Goal: Information Seeking & Learning: Learn about a topic

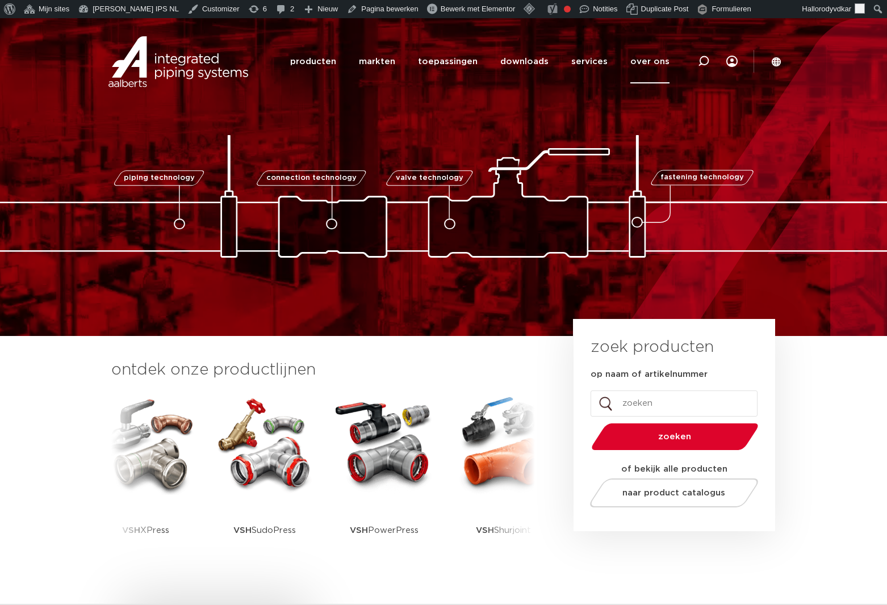
click at [645, 70] on link "over ons" at bounding box center [649, 62] width 39 height 44
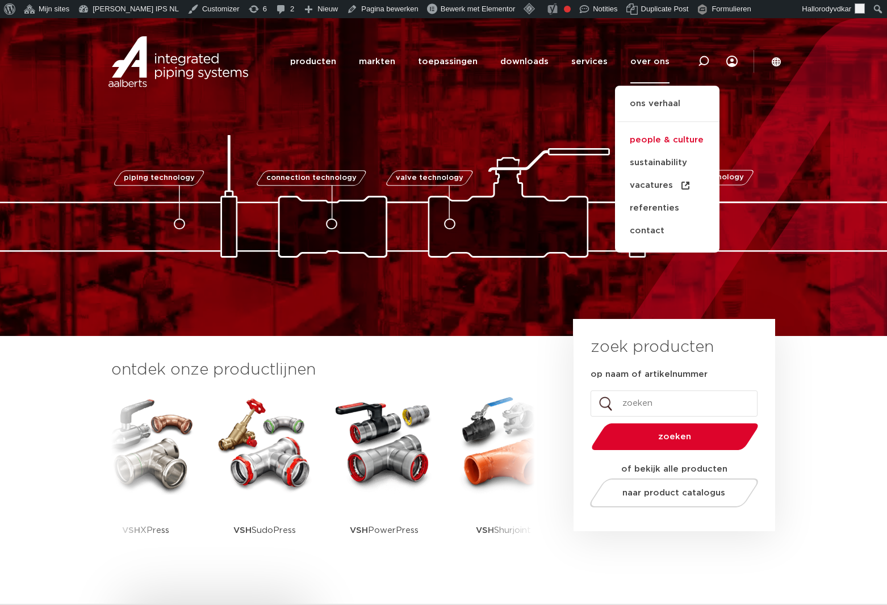
click at [641, 138] on link "people & culture" at bounding box center [667, 140] width 104 height 23
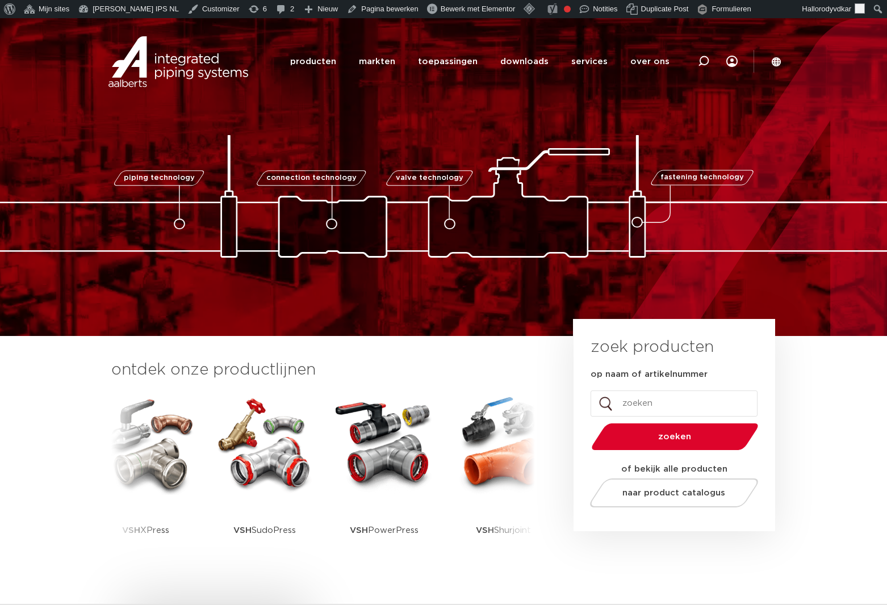
click at [641, 138] on img at bounding box center [443, 196] width 1135 height 123
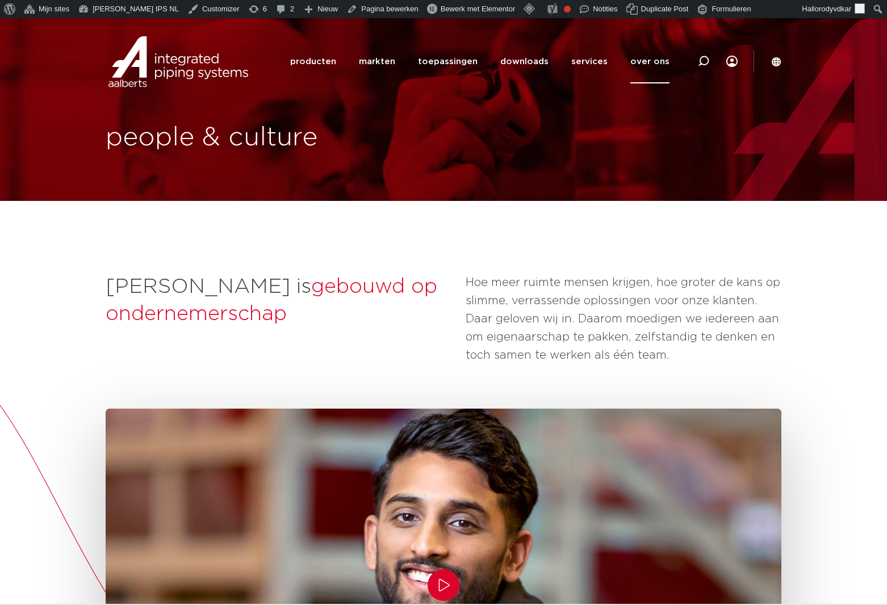
click at [234, 287] on span "gebouwd op ondernemerschap" at bounding box center [272, 300] width 332 height 48
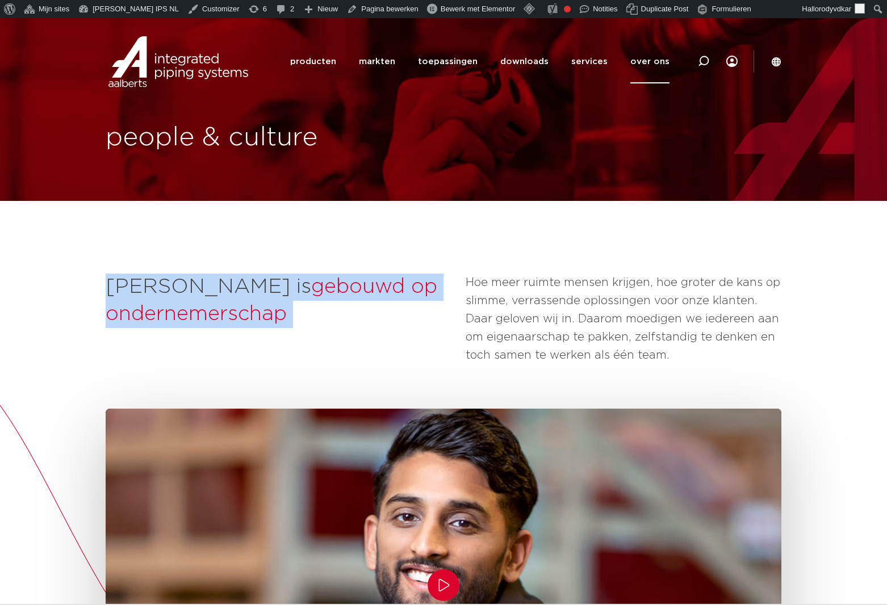
click at [234, 287] on span "gebouwd op ondernemerschap" at bounding box center [272, 300] width 332 height 48
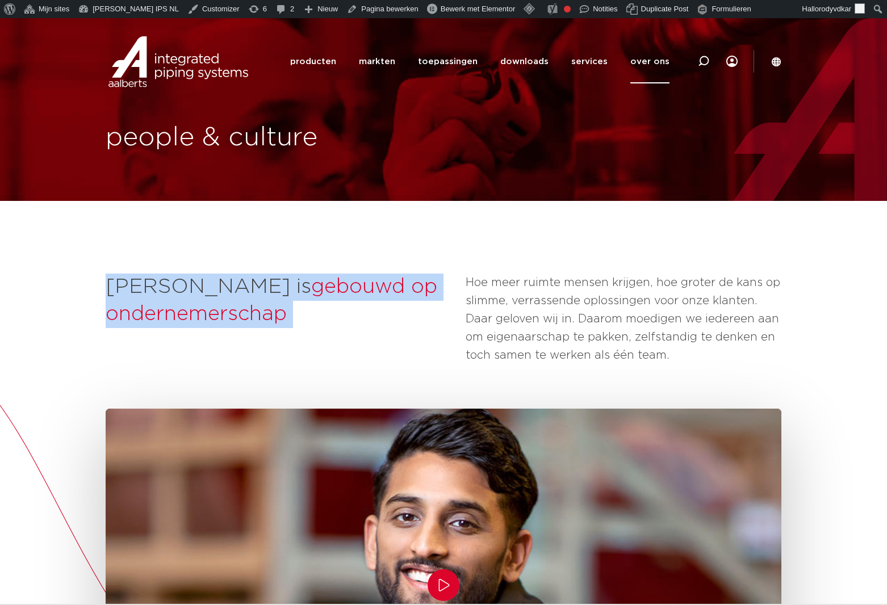
click at [234, 287] on span "gebouwd op ondernemerschap" at bounding box center [272, 300] width 332 height 48
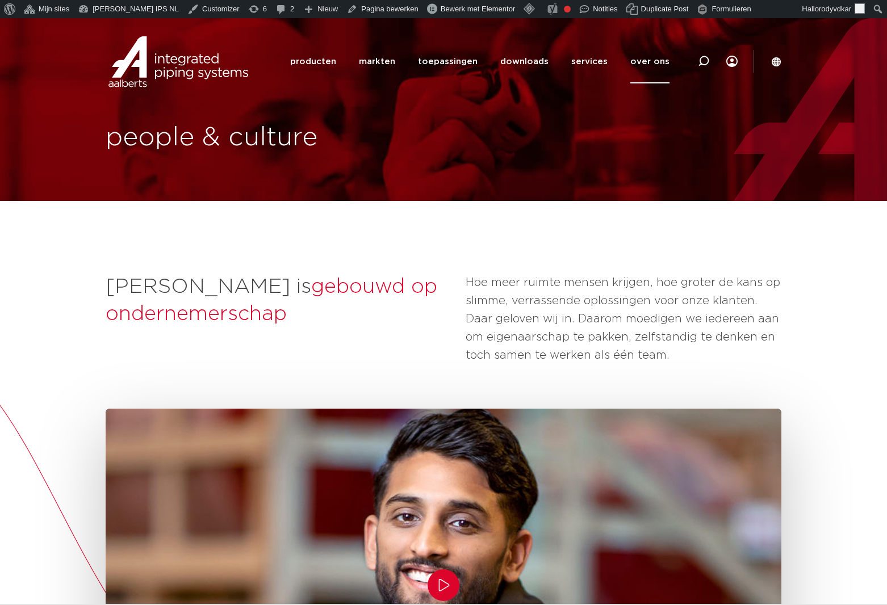
click at [232, 277] on span "gebouwd op ondernemerschap" at bounding box center [272, 300] width 332 height 48
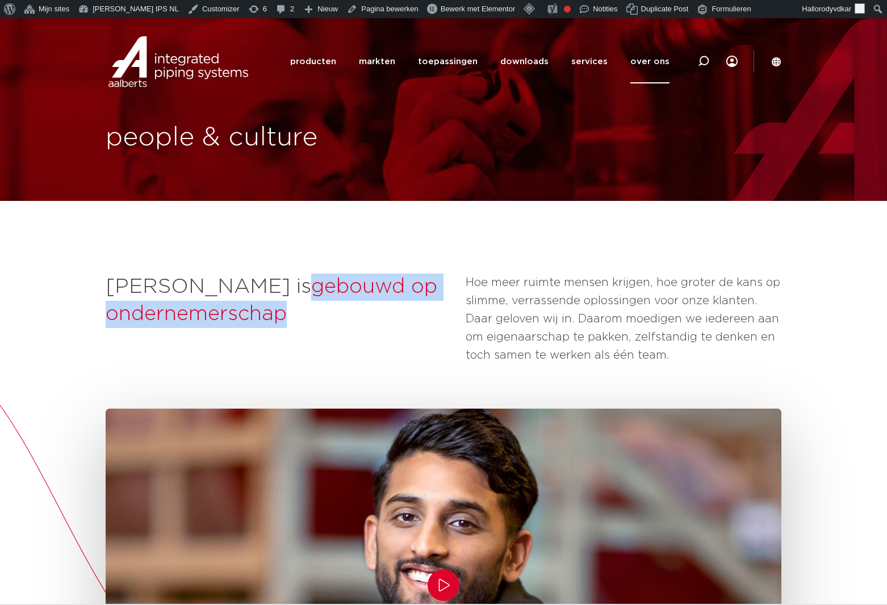
drag, startPoint x: 232, startPoint y: 277, endPoint x: 247, endPoint y: 308, distance: 34.0
click at [247, 308] on span "gebouwd op ondernemerschap" at bounding box center [272, 300] width 332 height 48
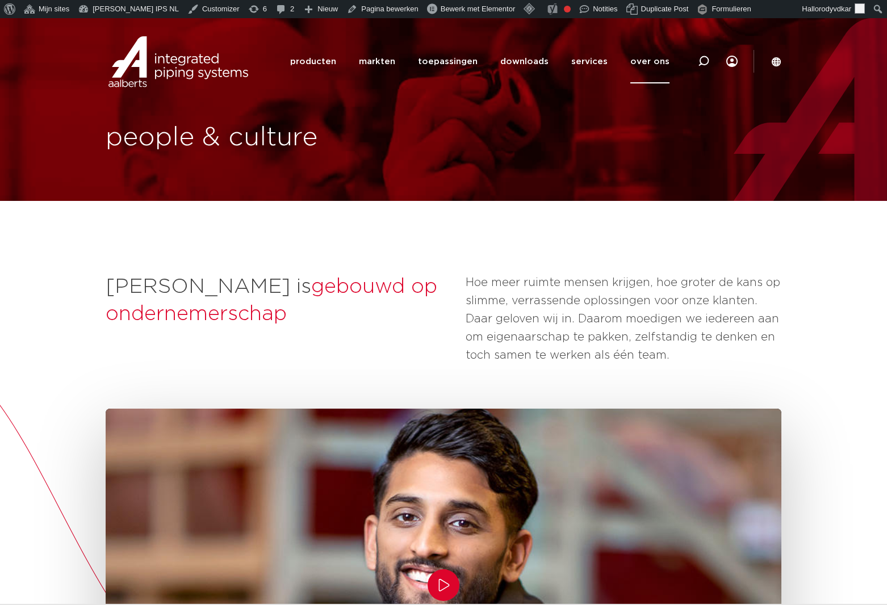
click at [596, 307] on p "Hoe meer ruimte mensen krijgen, hoe groter de kans op slimme, verrassende oplos…" at bounding box center [624, 319] width 316 height 91
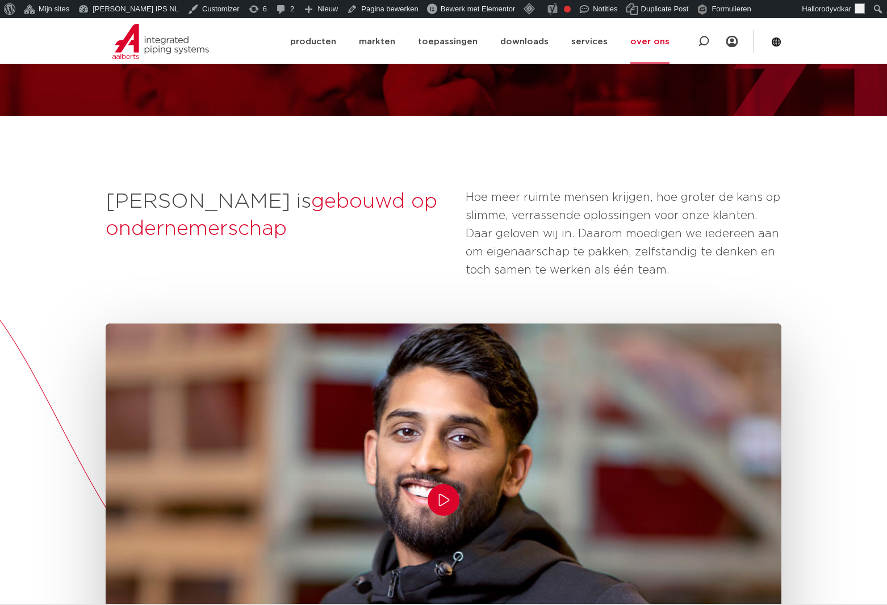
scroll to position [39, 0]
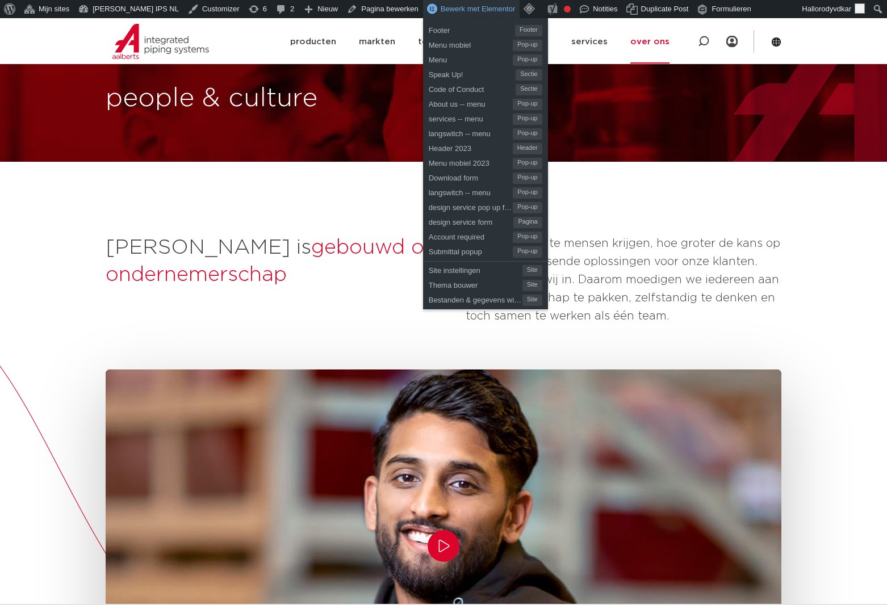
click at [441, 7] on span "Bewerk met Elementor" at bounding box center [478, 9] width 75 height 9
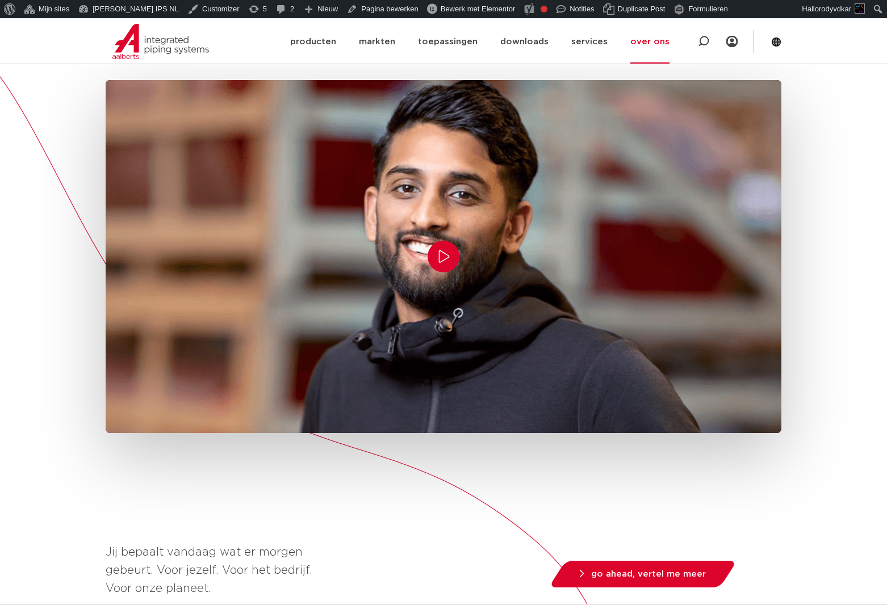
scroll to position [321, 0]
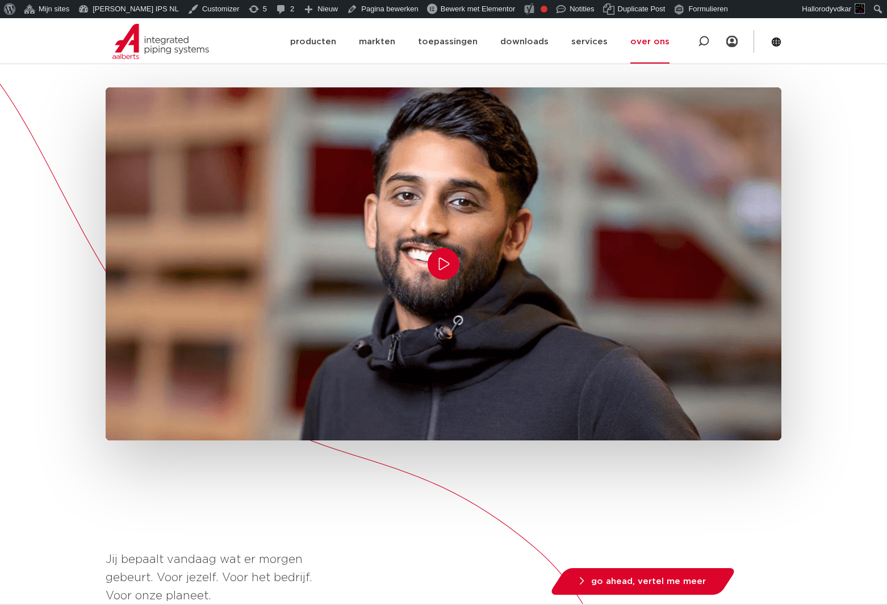
click at [144, 483] on div "Jij bepaalt vandaag wat er morgen gebeurt. Voor jezelf. Voor het bedrijf. Voor …" at bounding box center [444, 553] width 676 height 932
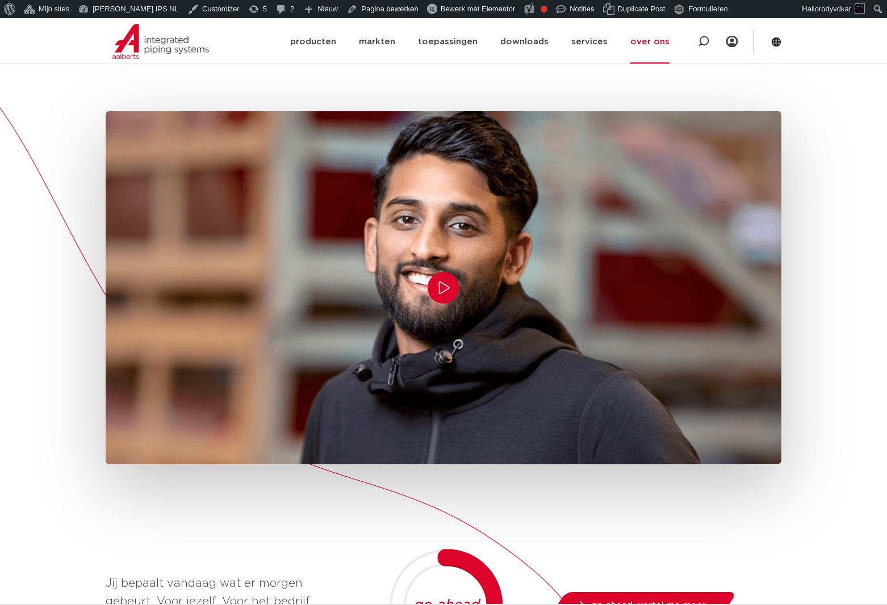
scroll to position [308, 0]
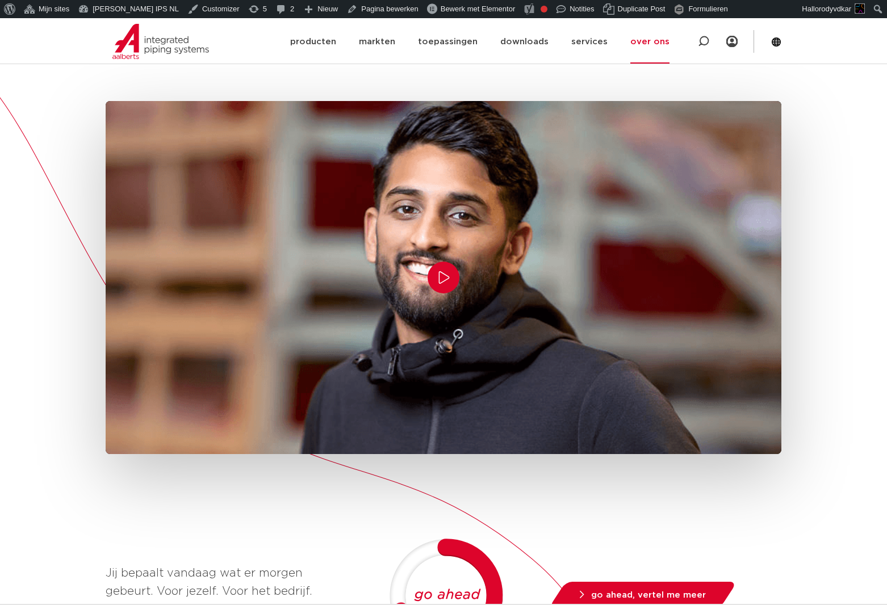
click at [725, 507] on div "Jij bepaalt vandaag wat er morgen gebeurt. Voor jezelf. Voor het bedrijf. Voor …" at bounding box center [444, 567] width 676 height 932
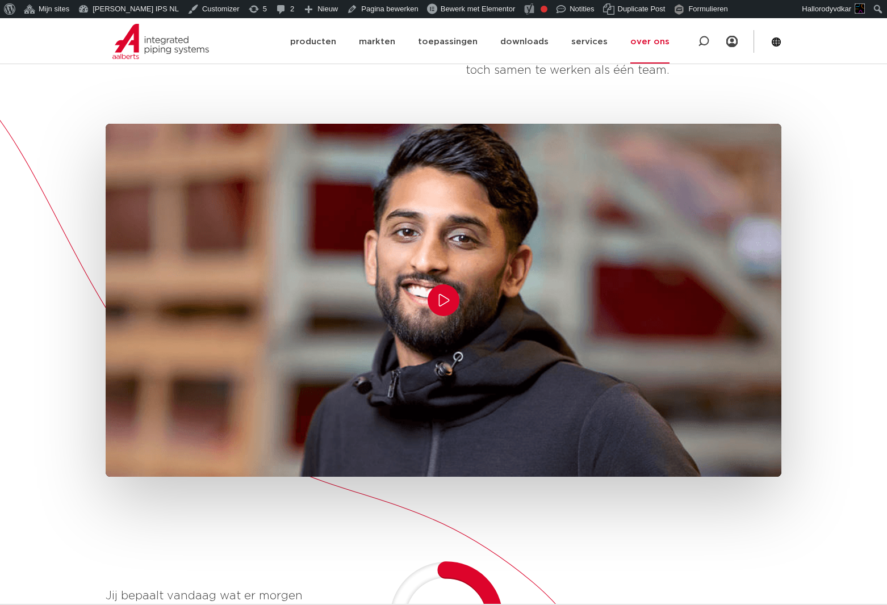
scroll to position [276, 0]
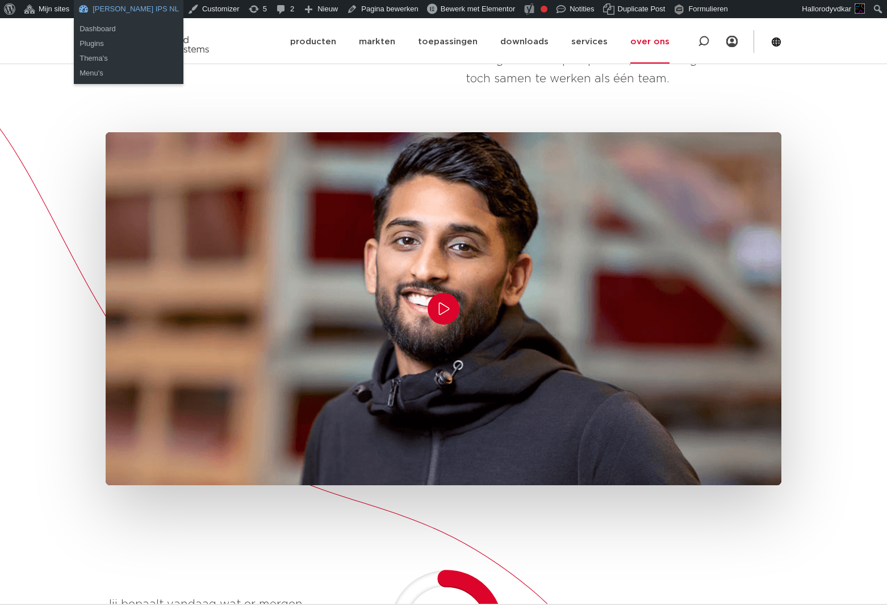
click at [132, 5] on link "[PERSON_NAME] IPS NL" at bounding box center [129, 9] width 110 height 18
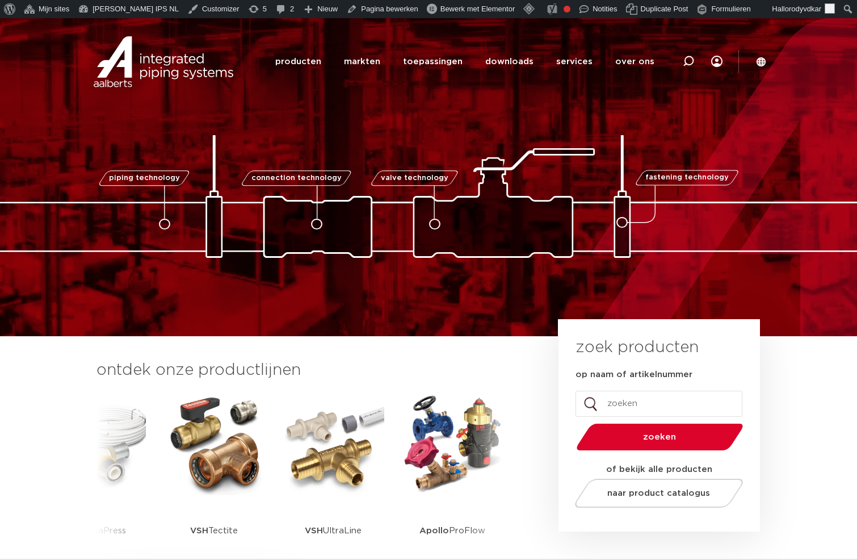
click at [597, 192] on img at bounding box center [428, 196] width 1135 height 123
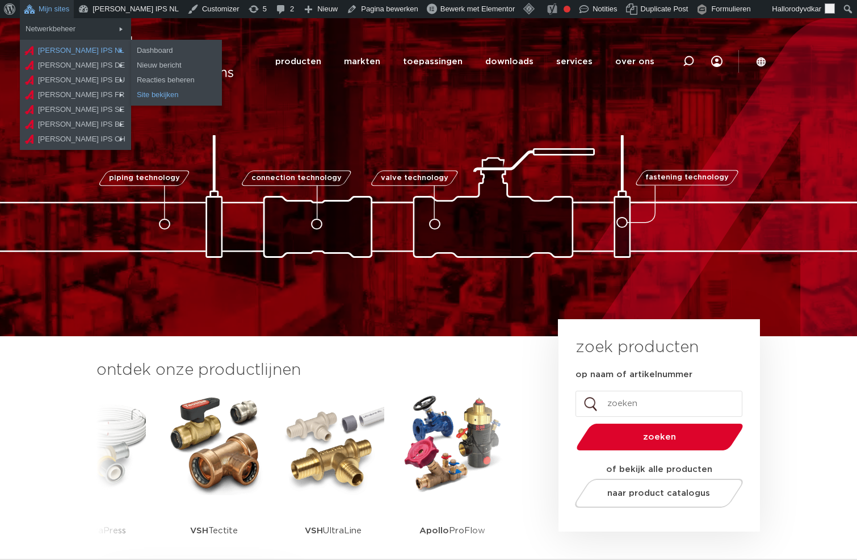
click at [151, 93] on link "Site bekijken" at bounding box center [176, 94] width 91 height 15
click at [140, 105] on link "Site bekijken" at bounding box center [176, 109] width 91 height 15
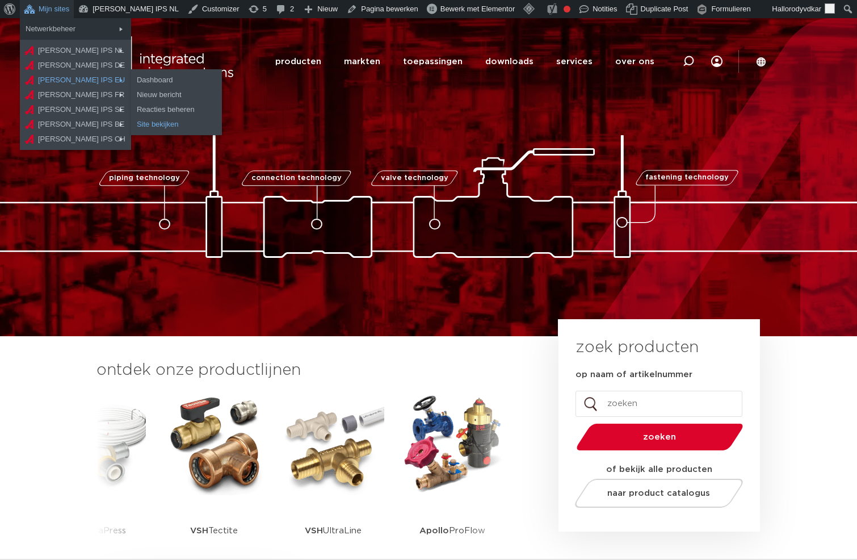
click at [137, 126] on link "Site bekijken" at bounding box center [176, 124] width 91 height 15
click at [137, 143] on link "Site bekijken" at bounding box center [176, 139] width 91 height 15
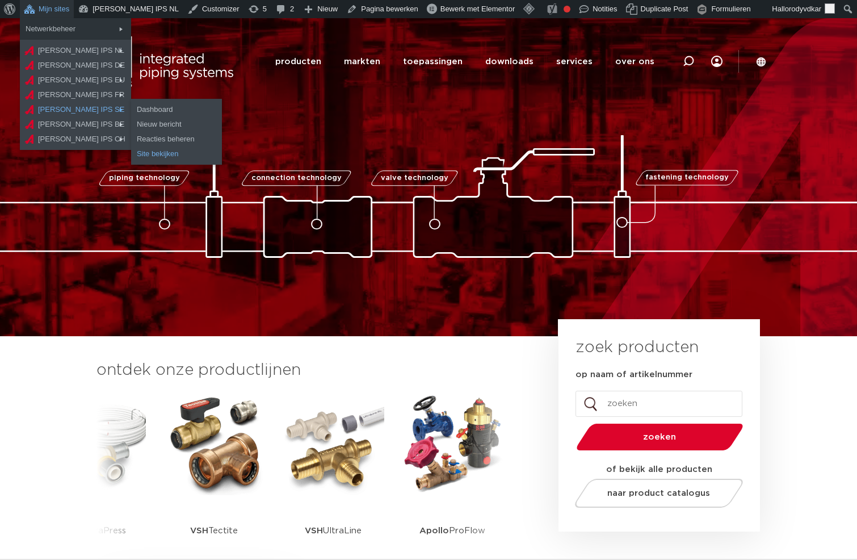
click at [133, 151] on link "Site bekijken" at bounding box center [176, 153] width 91 height 15
click at [134, 165] on link "Site bekijken" at bounding box center [176, 168] width 91 height 15
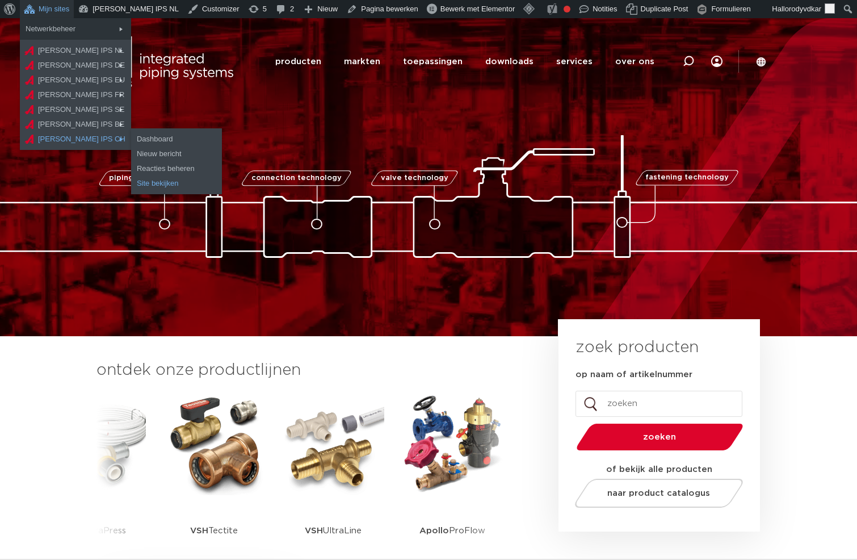
click at [142, 181] on link "Site bekijken" at bounding box center [176, 183] width 91 height 15
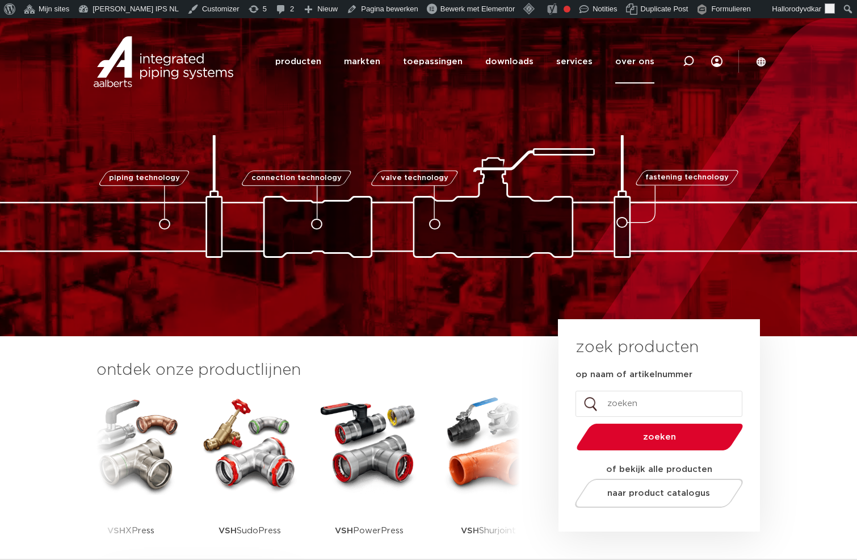
click at [636, 64] on link "over ons" at bounding box center [634, 62] width 39 height 44
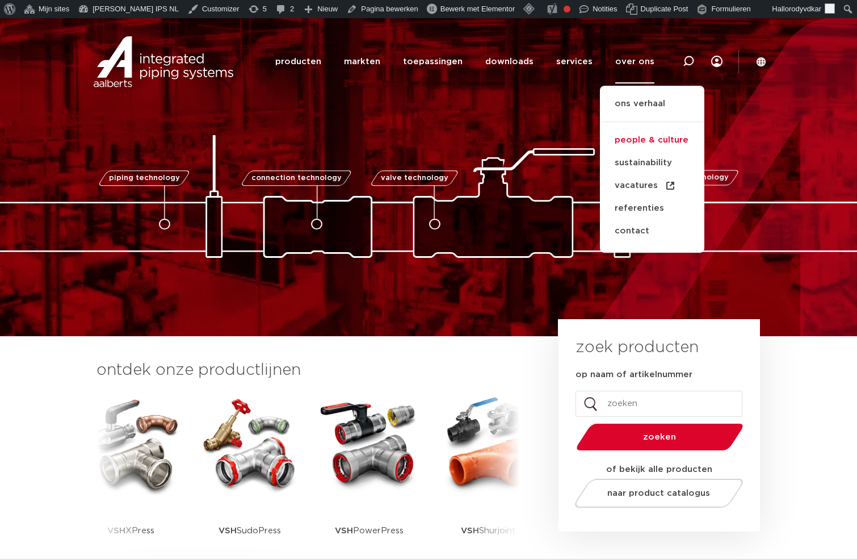
click at [636, 138] on link "people & culture" at bounding box center [652, 140] width 104 height 23
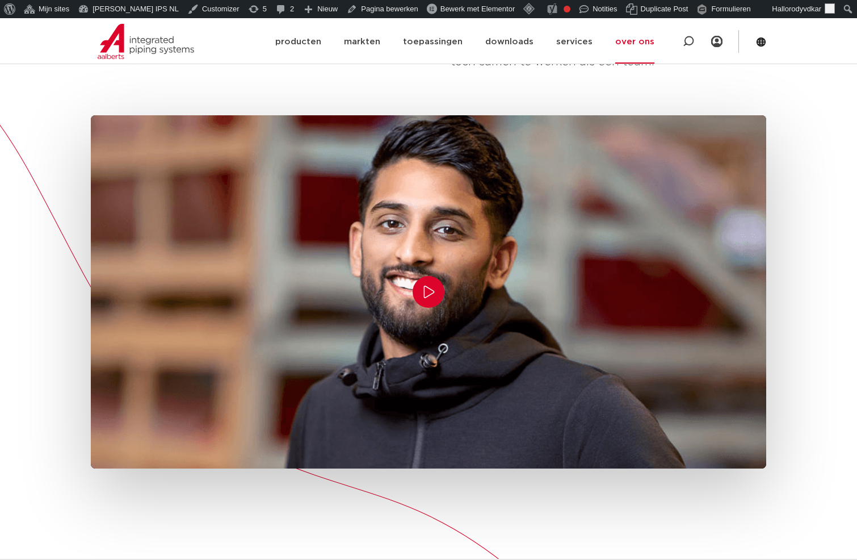
scroll to position [296, 0]
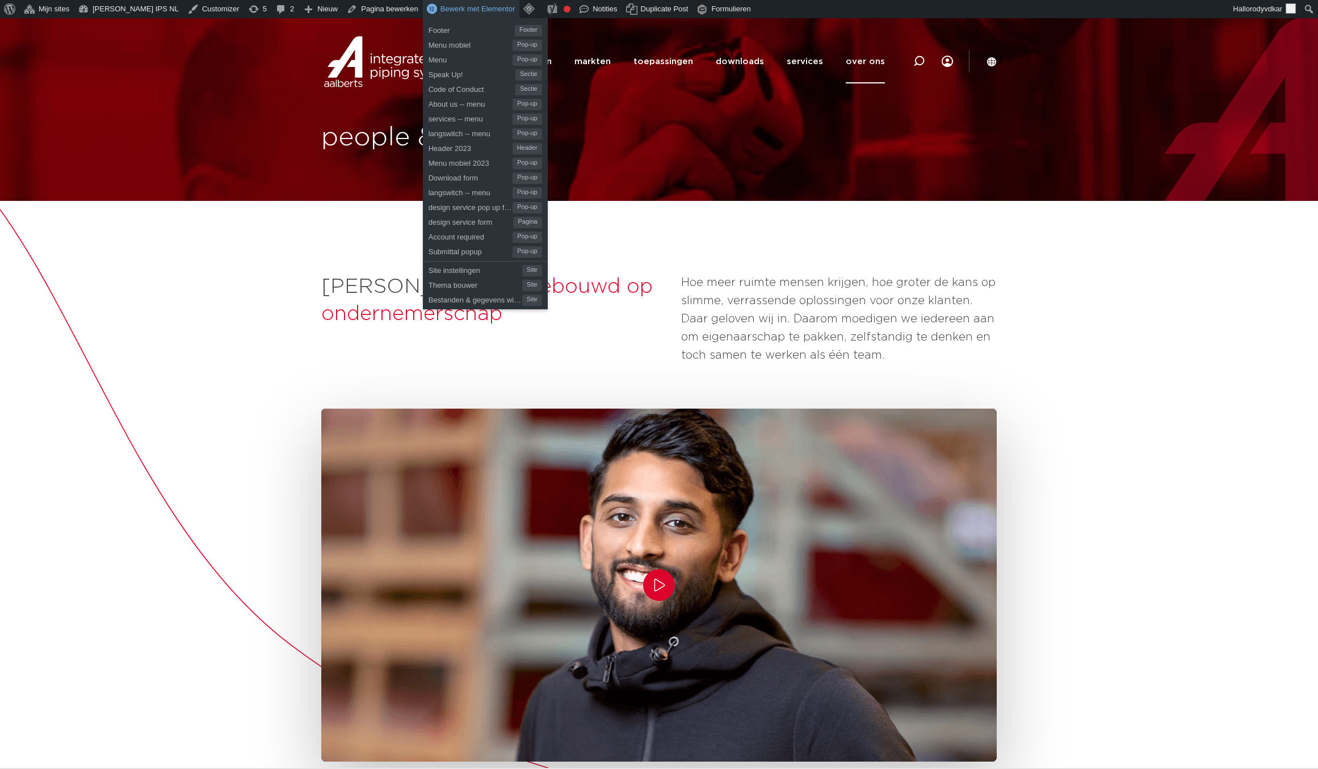
click at [438, 14] on link "Bewerk met Elementor" at bounding box center [471, 9] width 97 height 18
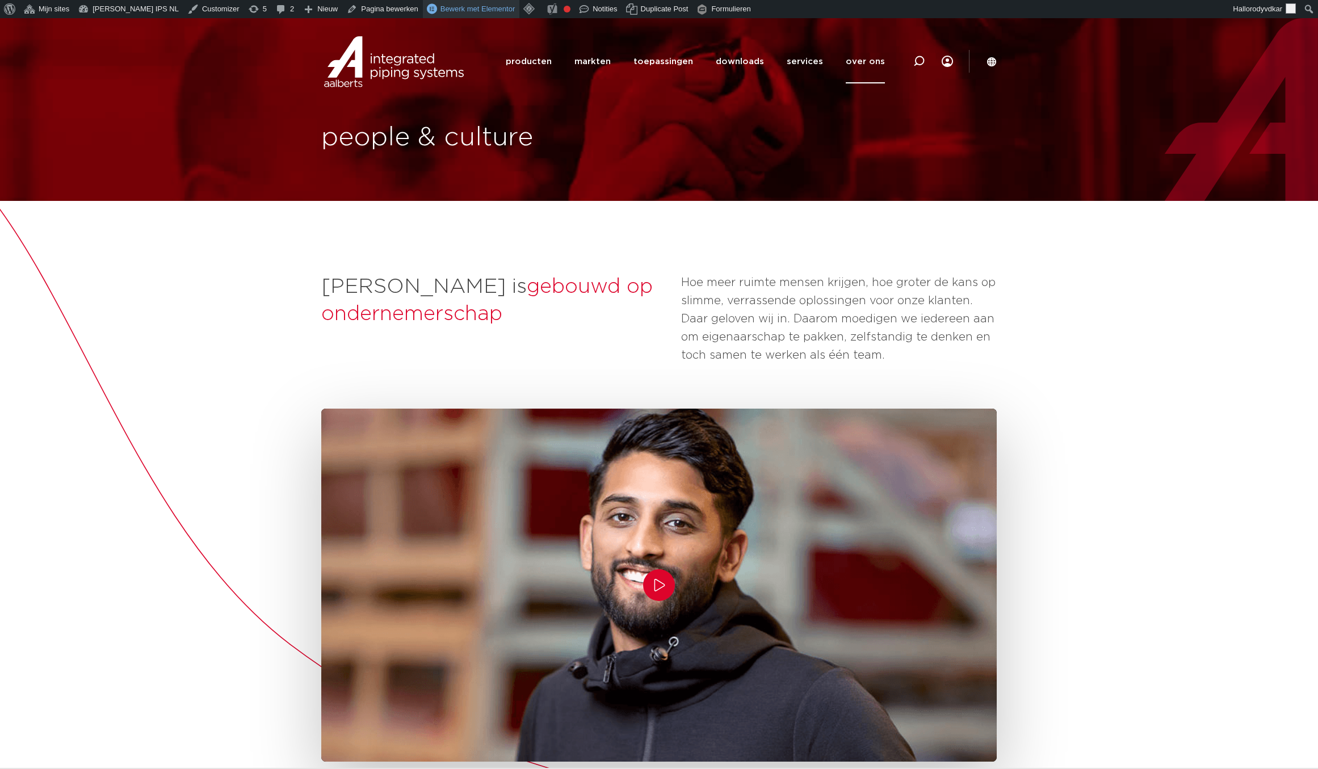
click at [441, 10] on span "Bewerk met Elementor" at bounding box center [478, 9] width 75 height 9
